Goal: Task Accomplishment & Management: Manage account settings

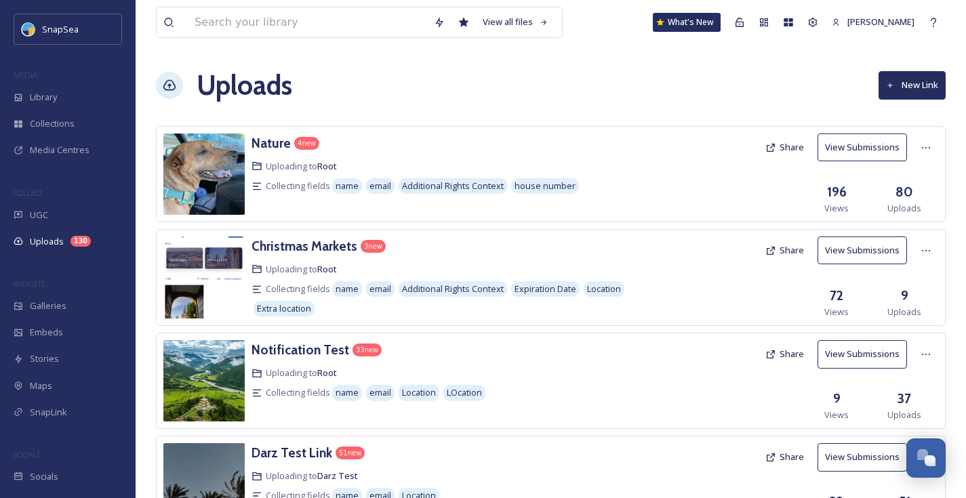
click at [644, 127] on div "Nature 4 new Uploading to Root Collecting fields name email Additional Rights C…" at bounding box center [551, 174] width 790 height 96
click at [923, 142] on icon at bounding box center [925, 147] width 11 height 11
click at [909, 205] on div "Edit" at bounding box center [912, 203] width 52 height 26
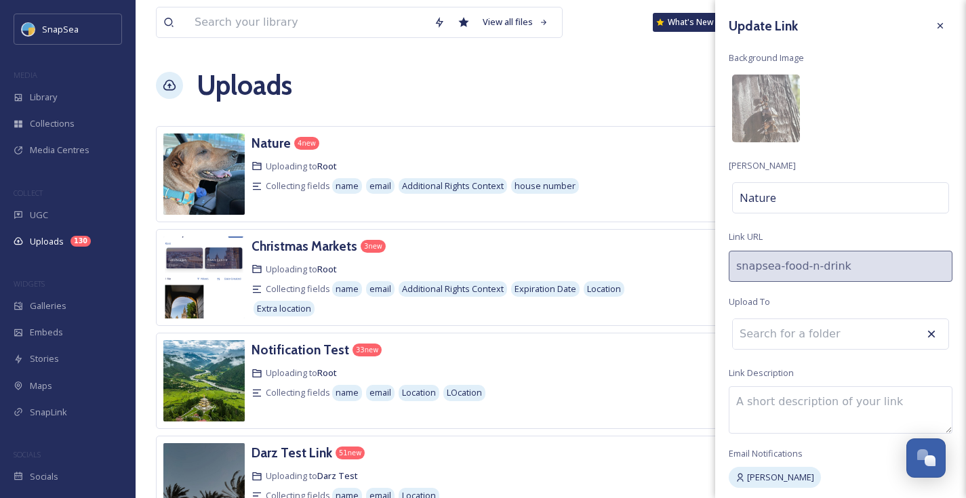
scroll to position [50, 0]
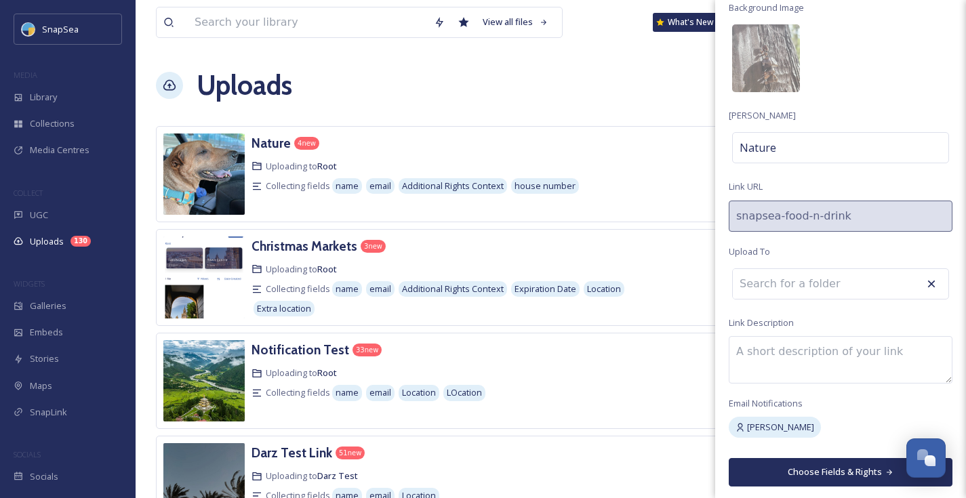
click at [848, 470] on button "Choose Fields & Rights" at bounding box center [841, 472] width 224 height 28
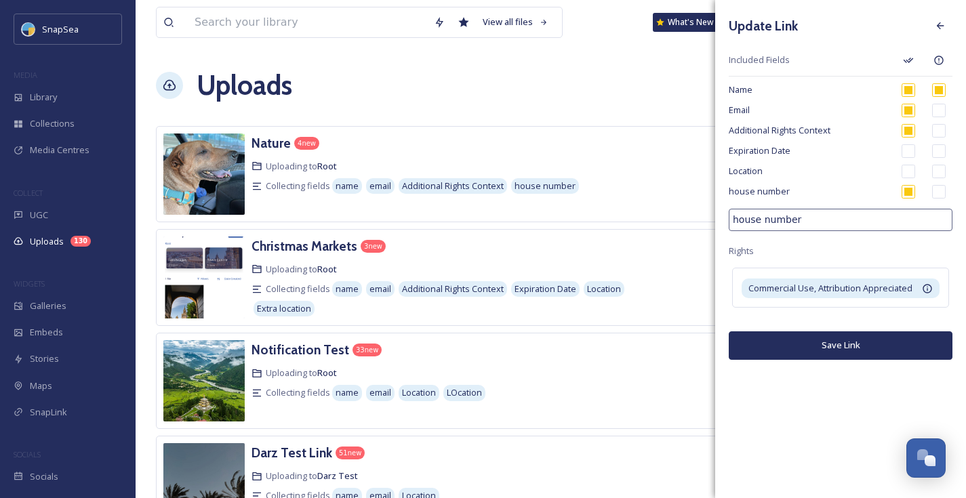
click at [689, 91] on div "Uploads New Link" at bounding box center [551, 85] width 790 height 41
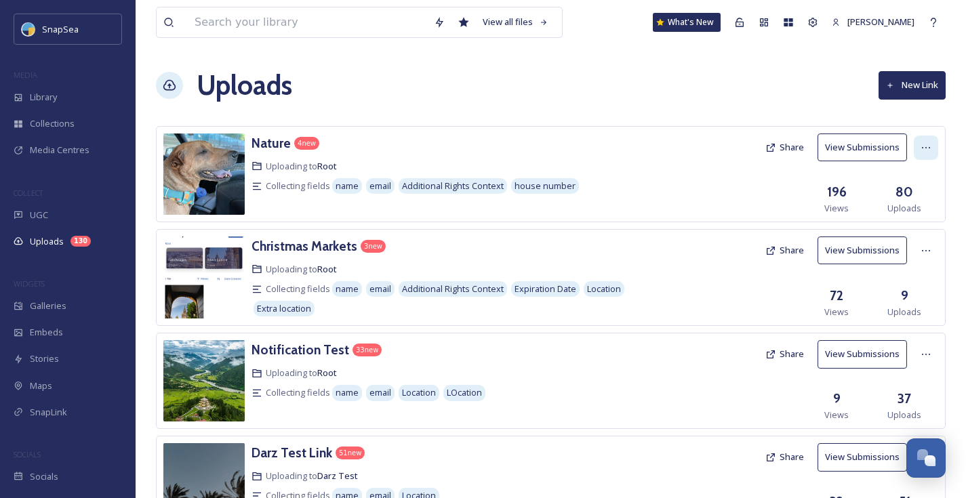
click at [925, 150] on icon at bounding box center [925, 147] width 11 height 11
click at [916, 176] on span "View Link" at bounding box center [912, 177] width 38 height 13
click at [905, 202] on span "Edit" at bounding box center [900, 203] width 15 height 13
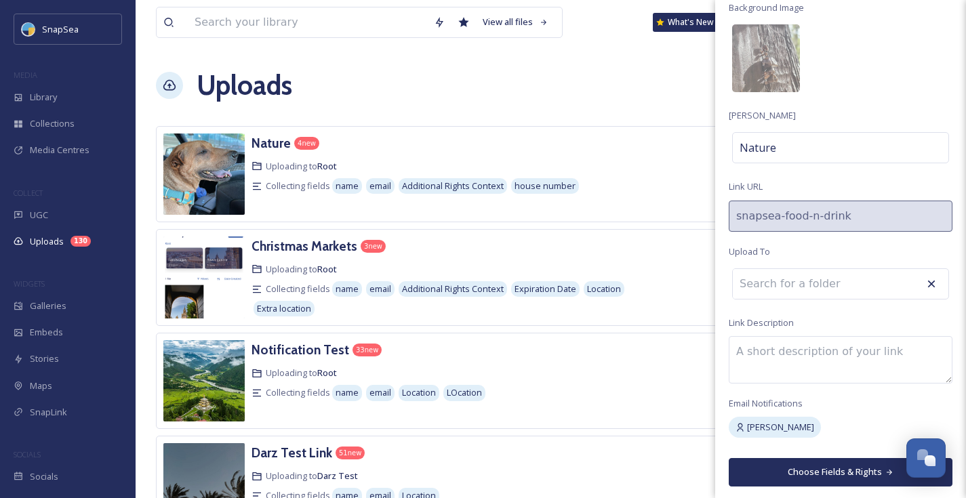
click at [811, 471] on button "Choose Fields & Rights" at bounding box center [841, 472] width 224 height 28
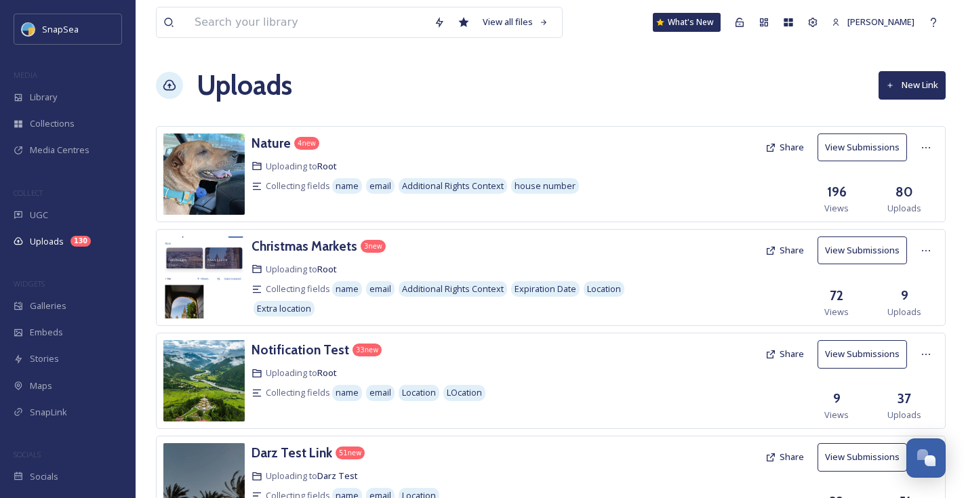
click at [653, 146] on div at bounding box center [699, 174] width 120 height 81
click at [787, 148] on button "Share" at bounding box center [784, 147] width 52 height 26
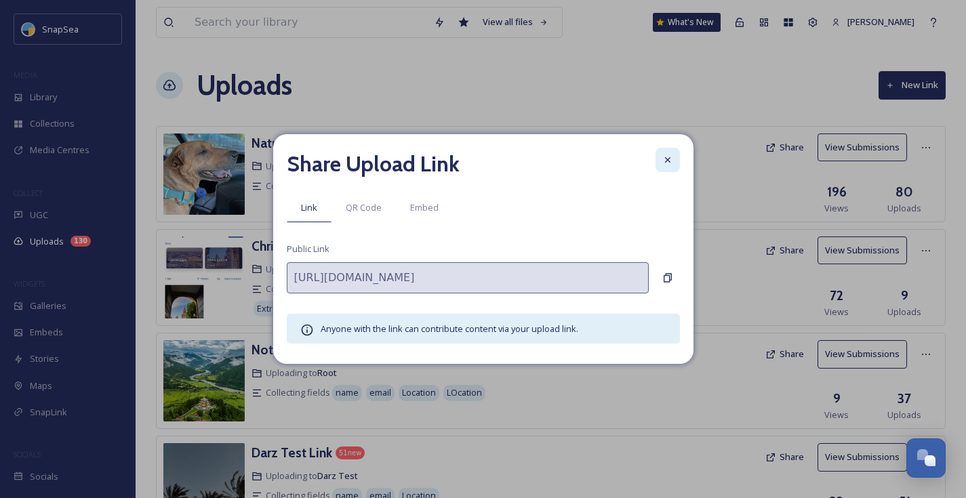
click at [672, 157] on icon at bounding box center [667, 160] width 11 height 11
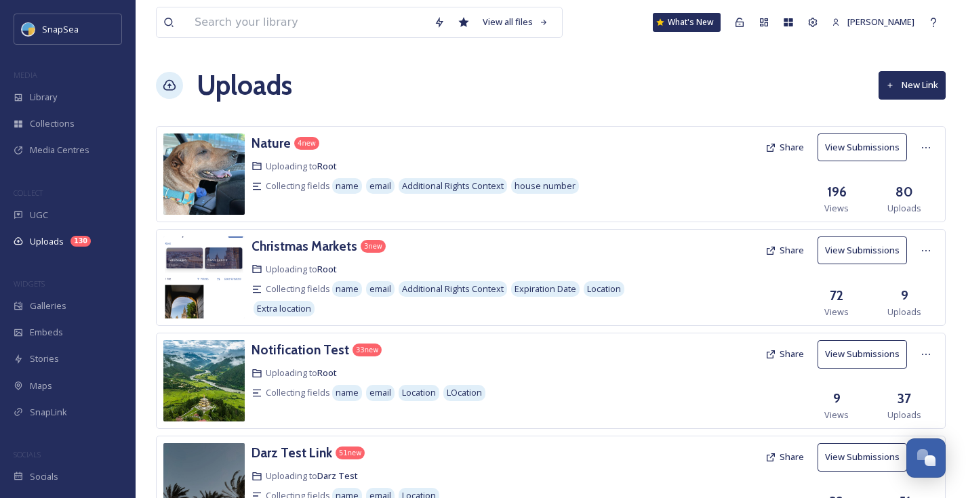
click at [193, 181] on img at bounding box center [203, 174] width 81 height 81
click at [209, 188] on img at bounding box center [203, 174] width 81 height 81
click at [278, 143] on h3 "Nature" at bounding box center [270, 143] width 39 height 16
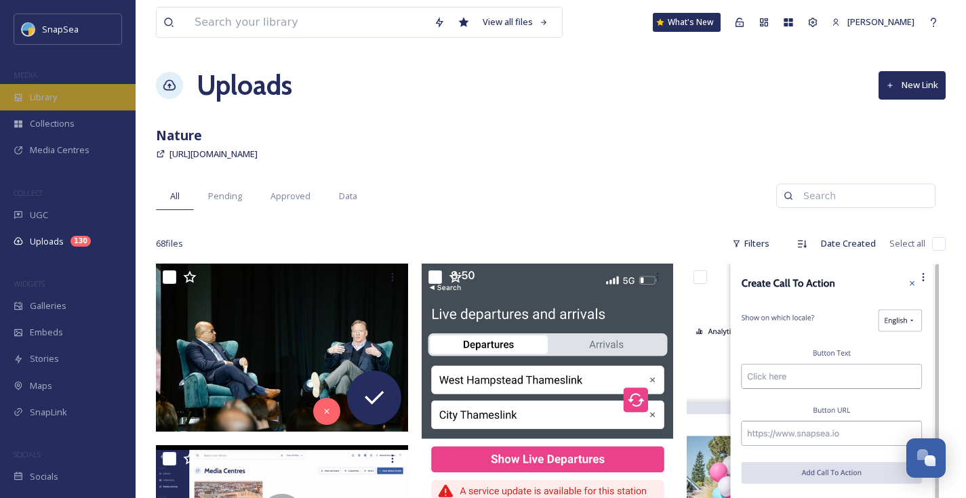
click at [52, 95] on span "Library" at bounding box center [43, 97] width 27 height 13
